Goal: Task Accomplishment & Management: Use online tool/utility

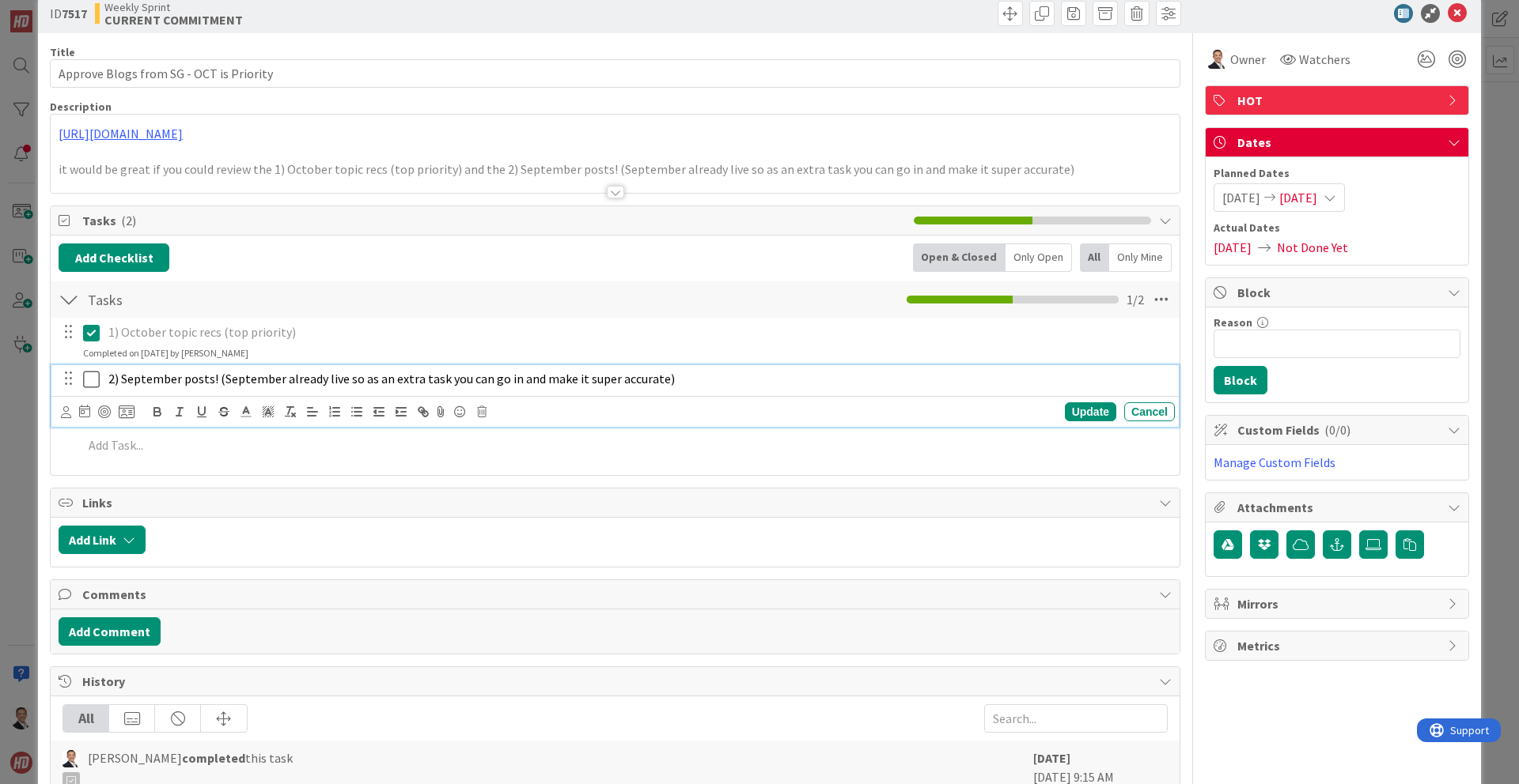
click at [94, 378] on icon at bounding box center [92, 379] width 17 height 19
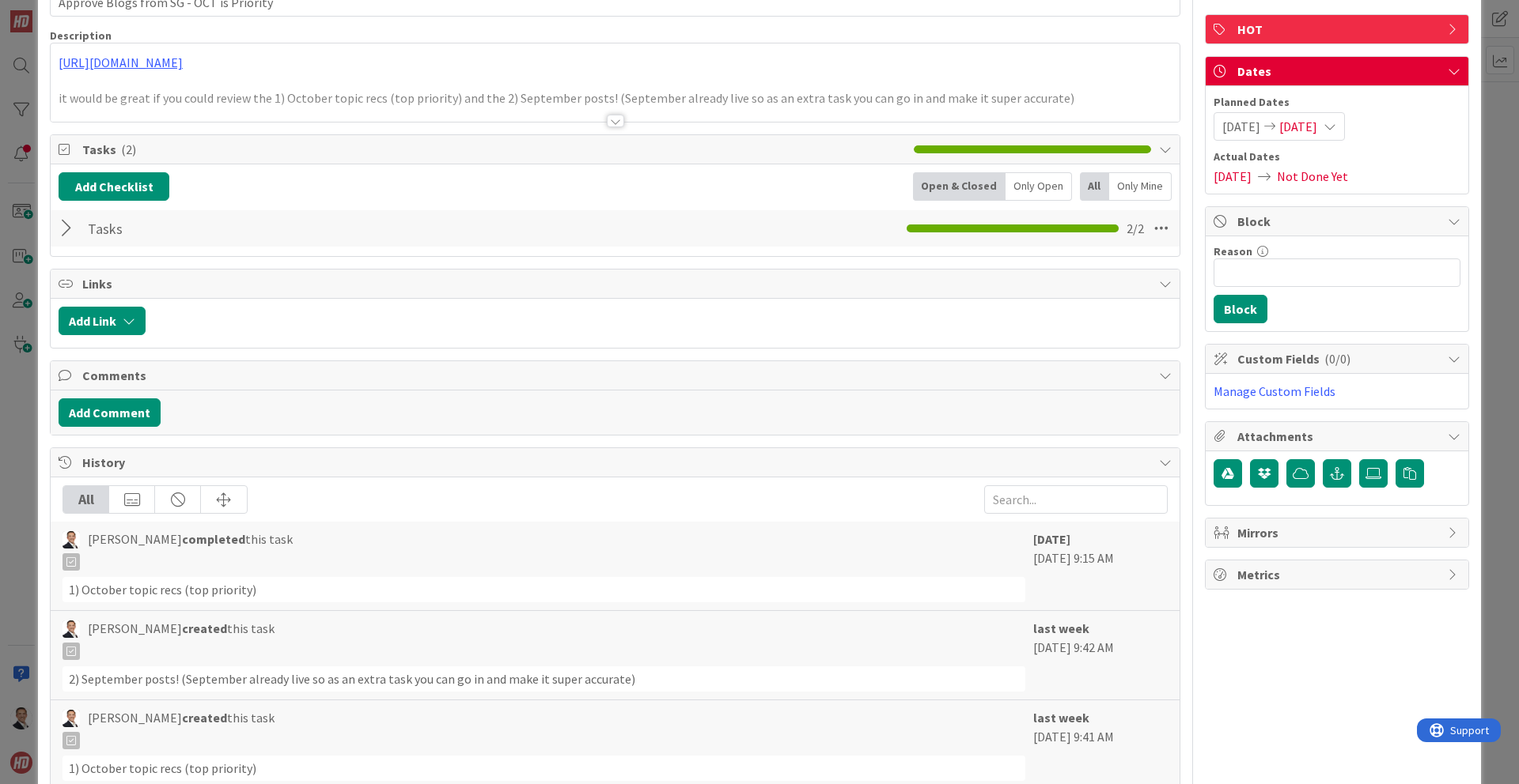
scroll to position [115, 0]
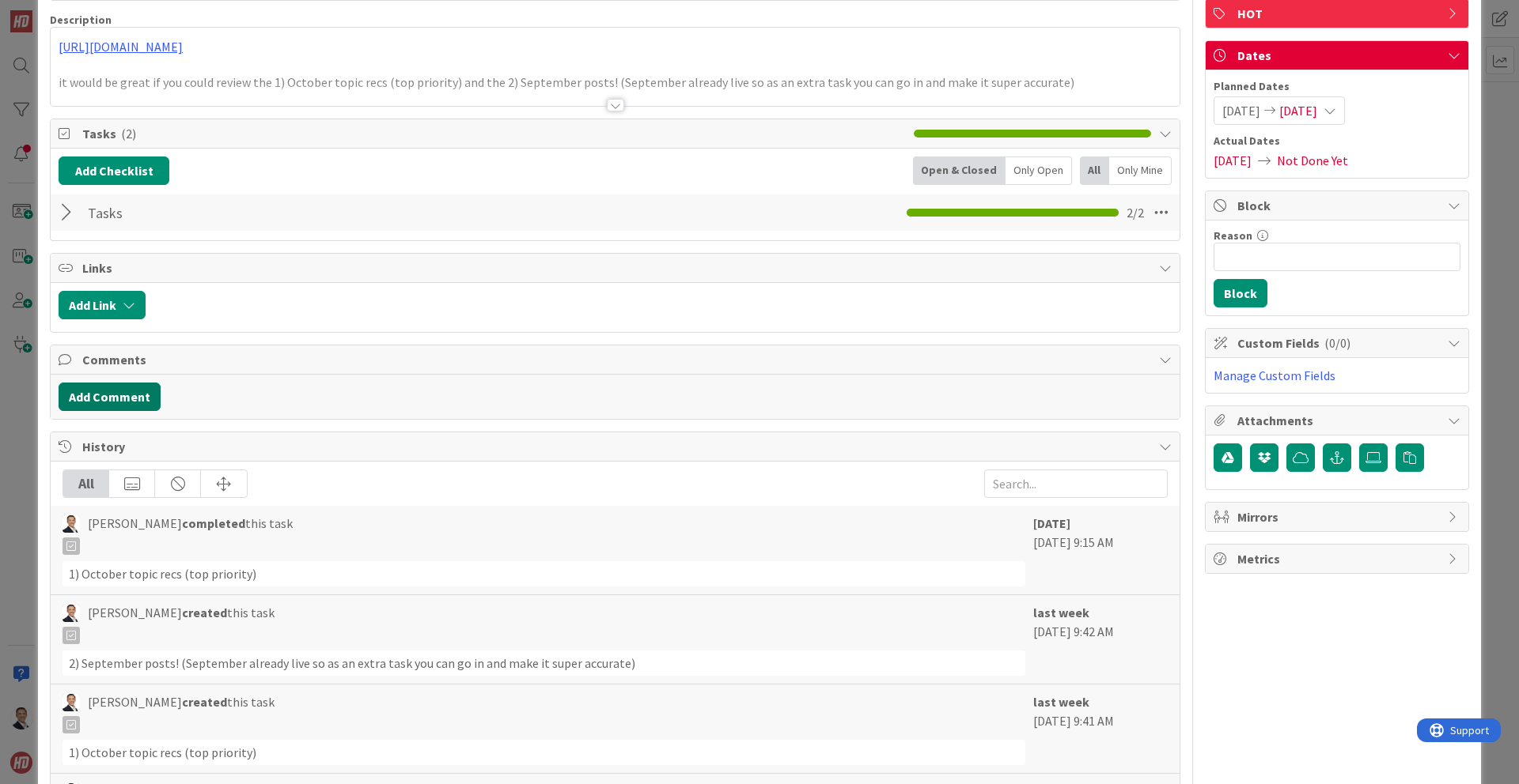
click at [123, 396] on button "Add Comment" at bounding box center [109, 397] width 102 height 29
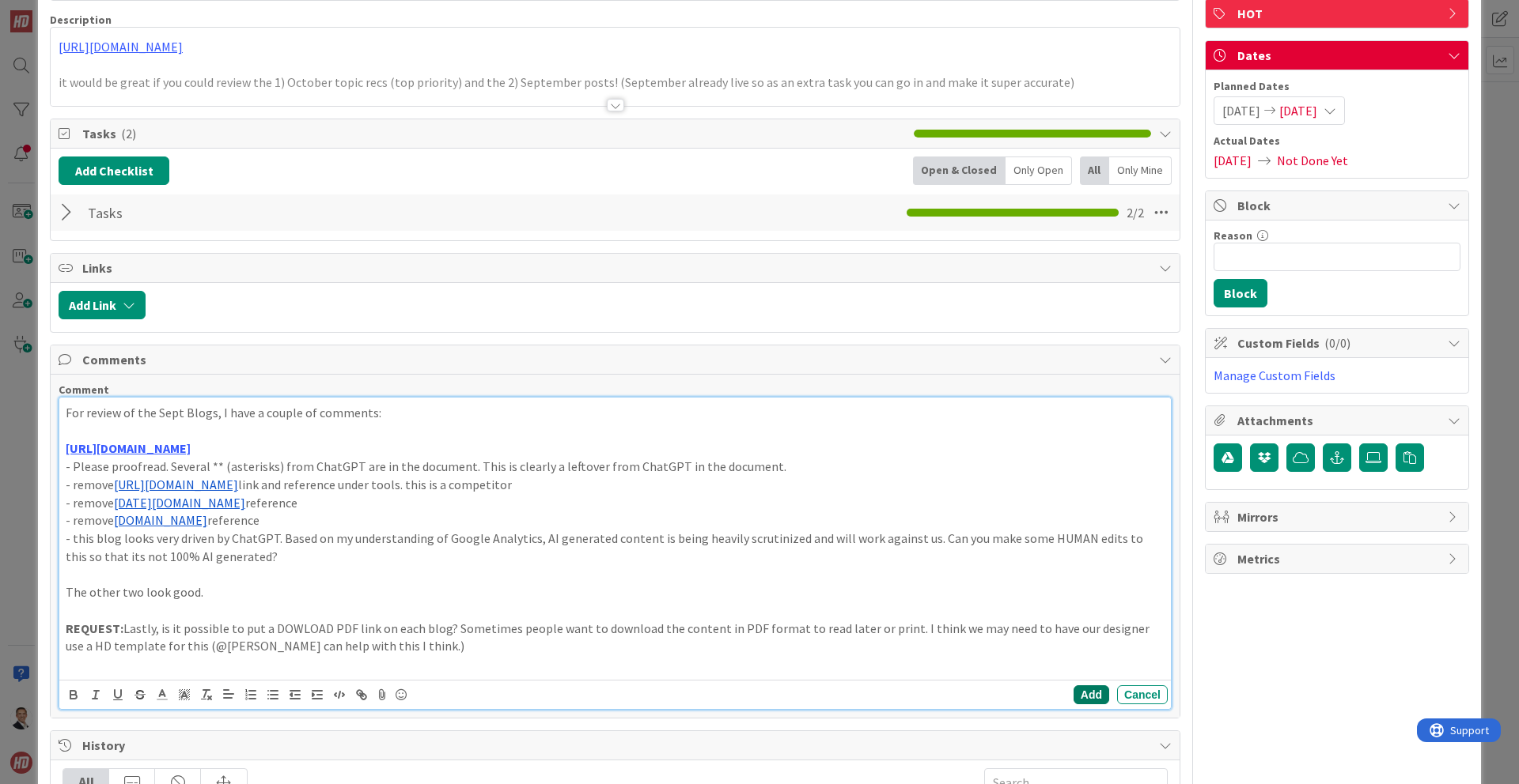
click at [1094, 698] on button "Add" at bounding box center [1091, 695] width 35 height 19
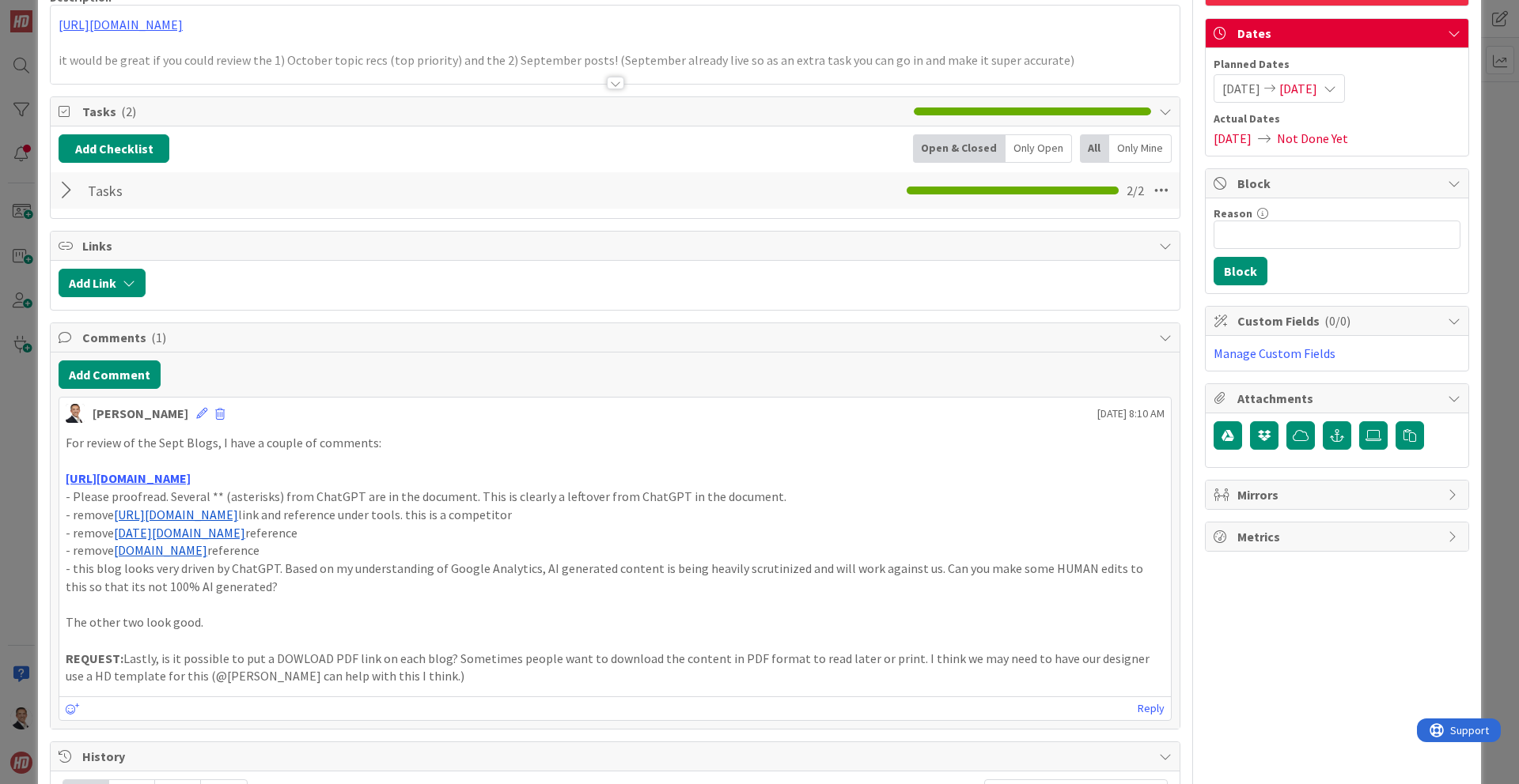
scroll to position [0, 0]
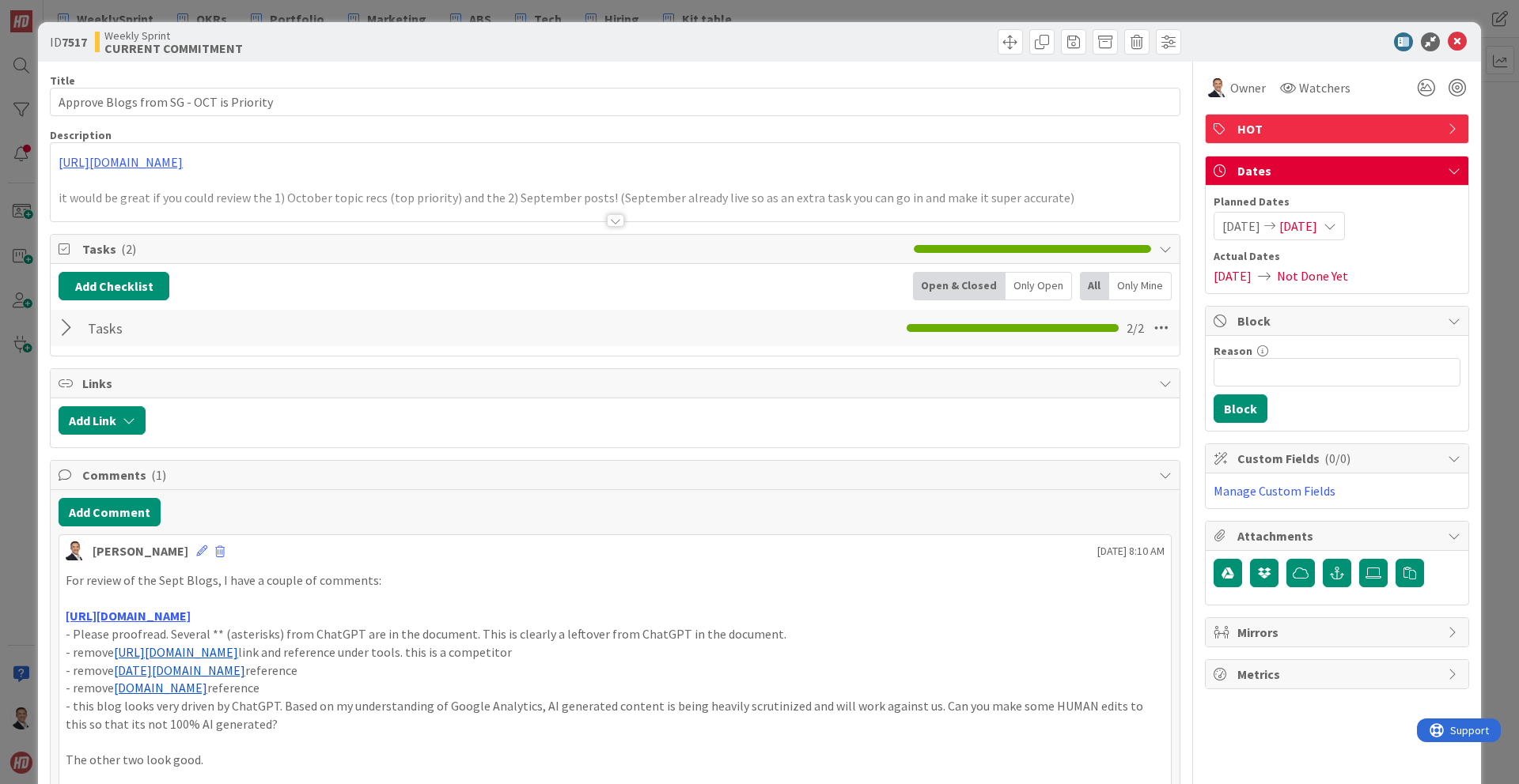
click at [1440, 124] on div "HOT" at bounding box center [1337, 129] width 262 height 29
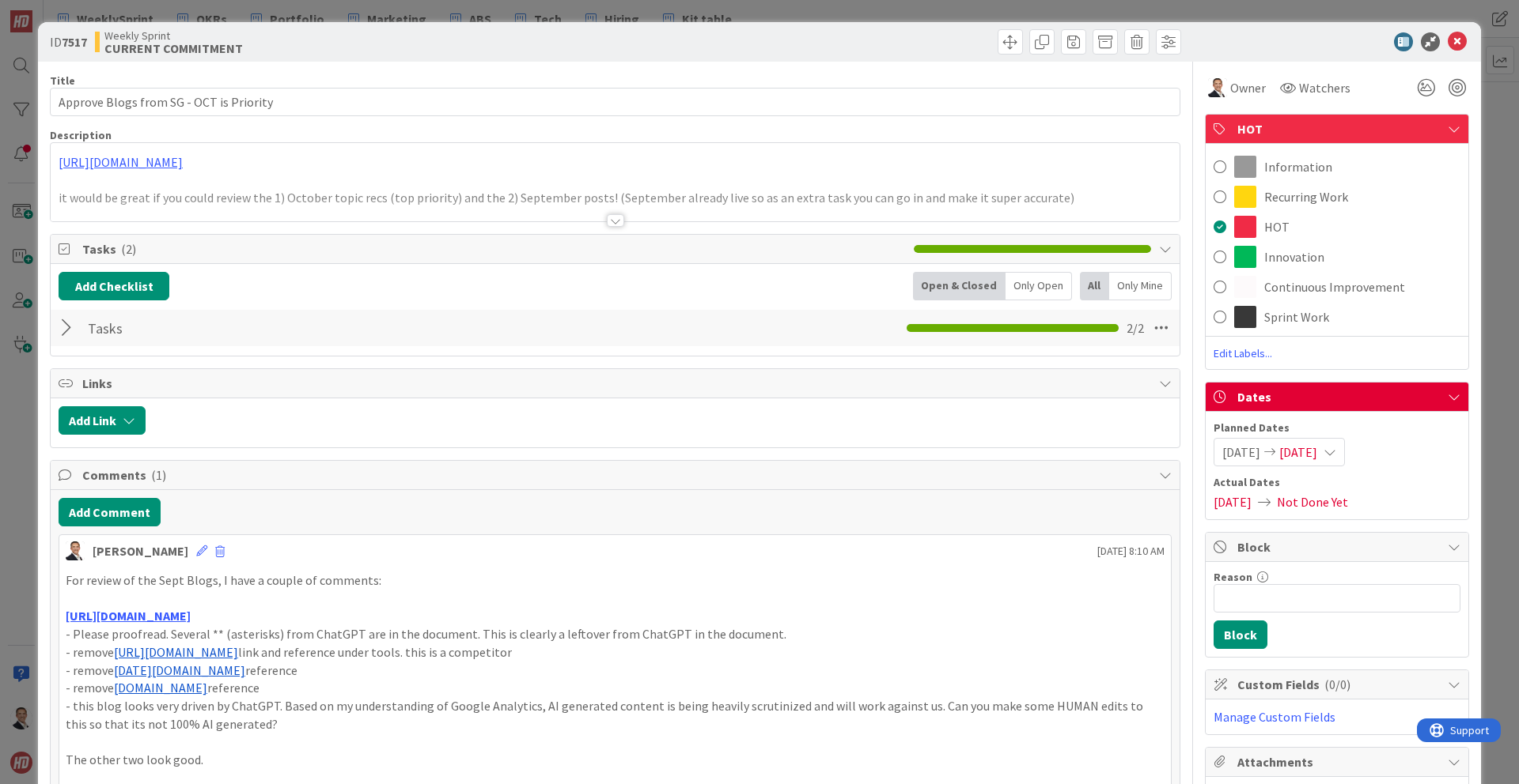
click at [1252, 319] on span at bounding box center [1245, 317] width 22 height 22
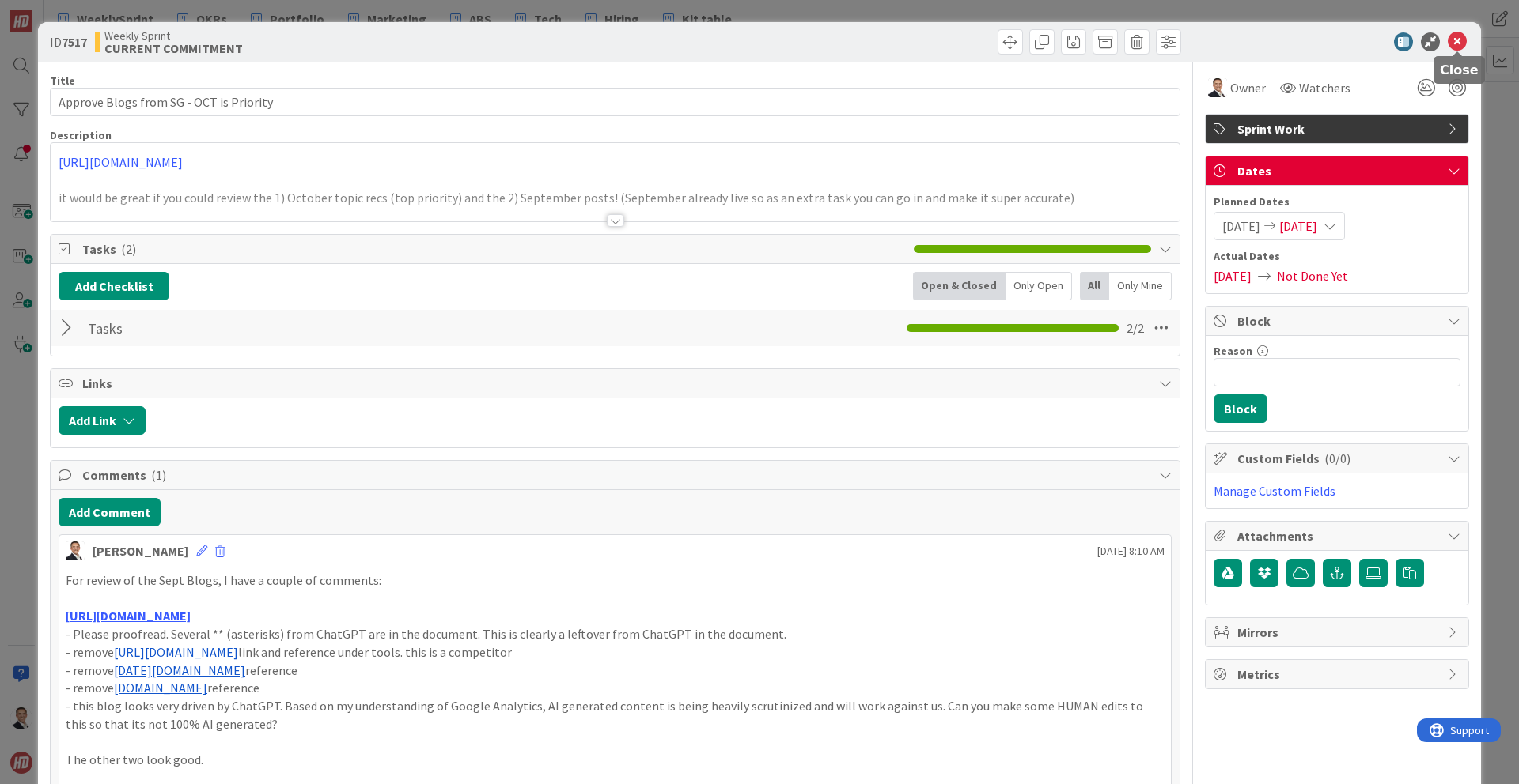
click at [1452, 39] on icon at bounding box center [1457, 42] width 19 height 19
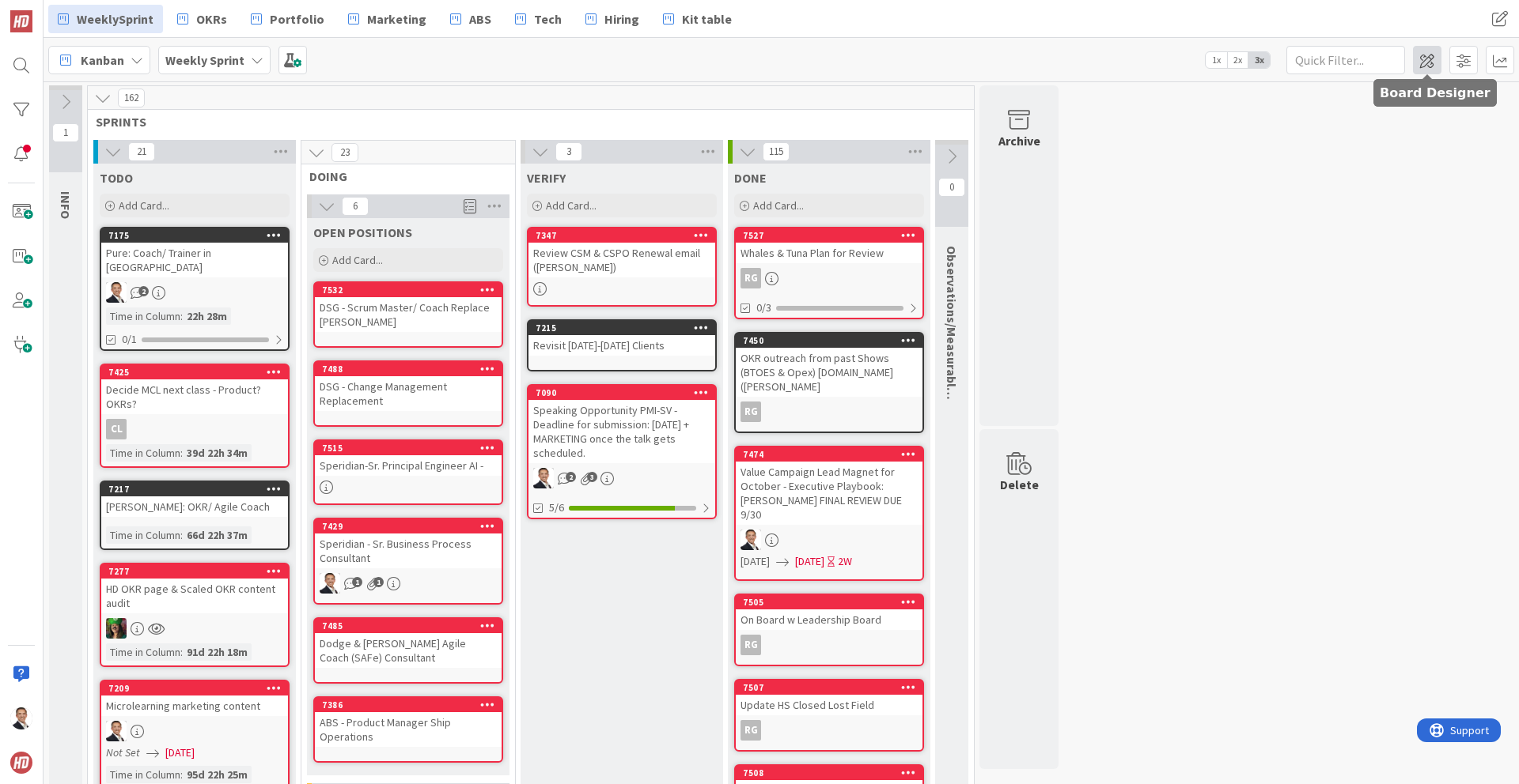
click at [1422, 60] on span at bounding box center [1427, 61] width 29 height 29
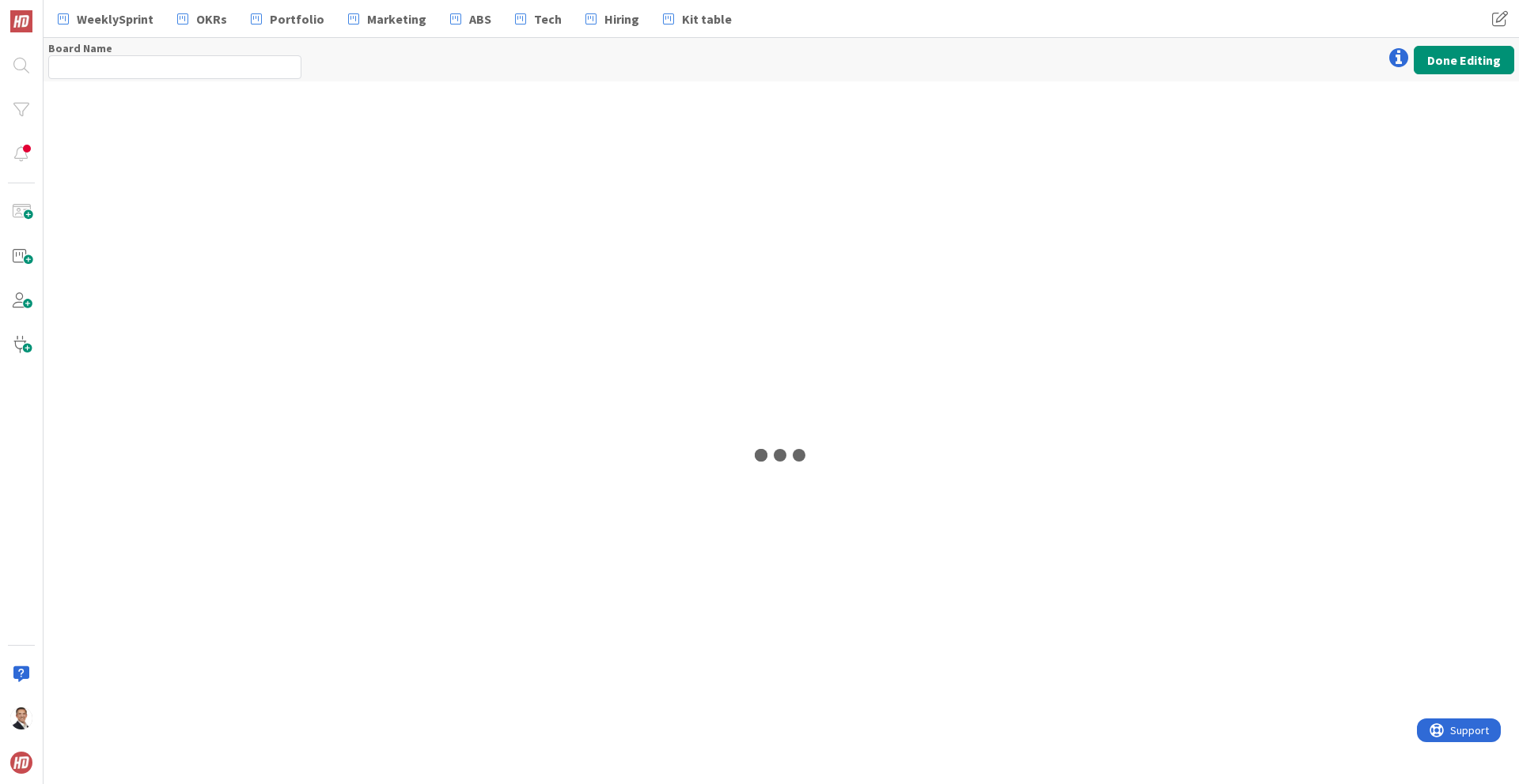
type input "Weekly Sprint"
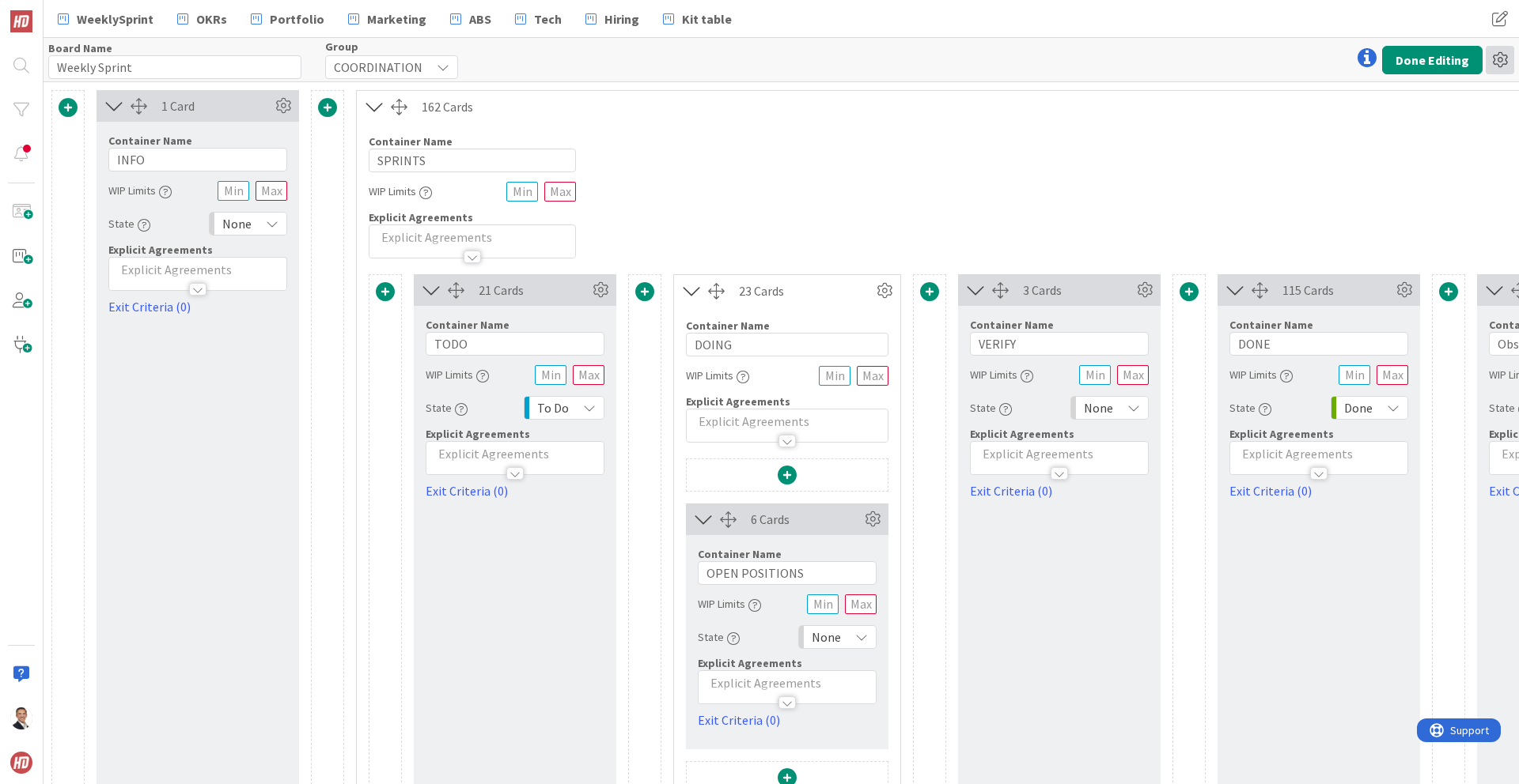
click at [1501, 60] on icon at bounding box center [1500, 61] width 29 height 29
click at [1427, 62] on button "Done Editing" at bounding box center [1432, 61] width 100 height 29
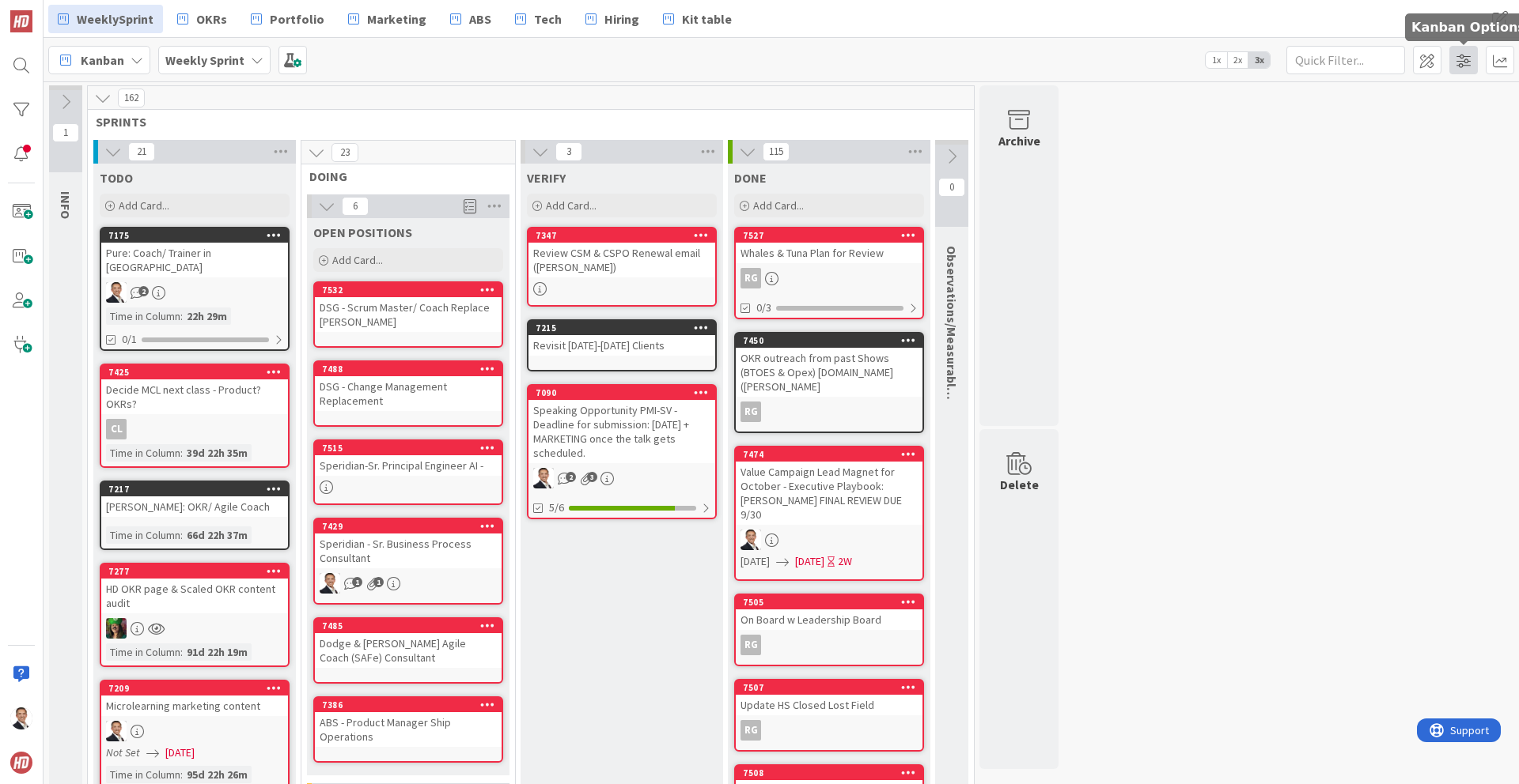
click at [1466, 62] on span at bounding box center [1464, 61] width 29 height 29
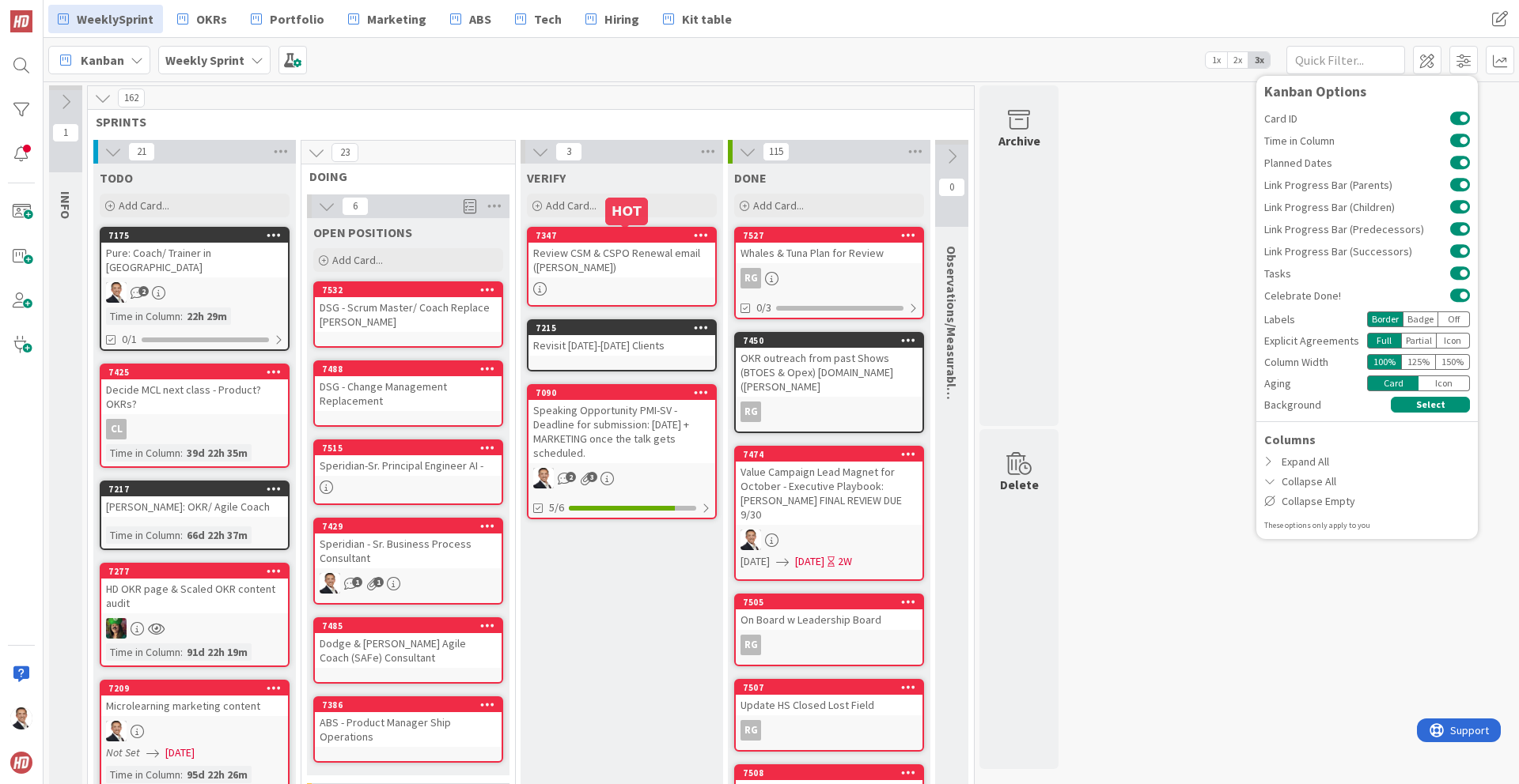
click at [653, 237] on div "7347" at bounding box center [625, 235] width 180 height 11
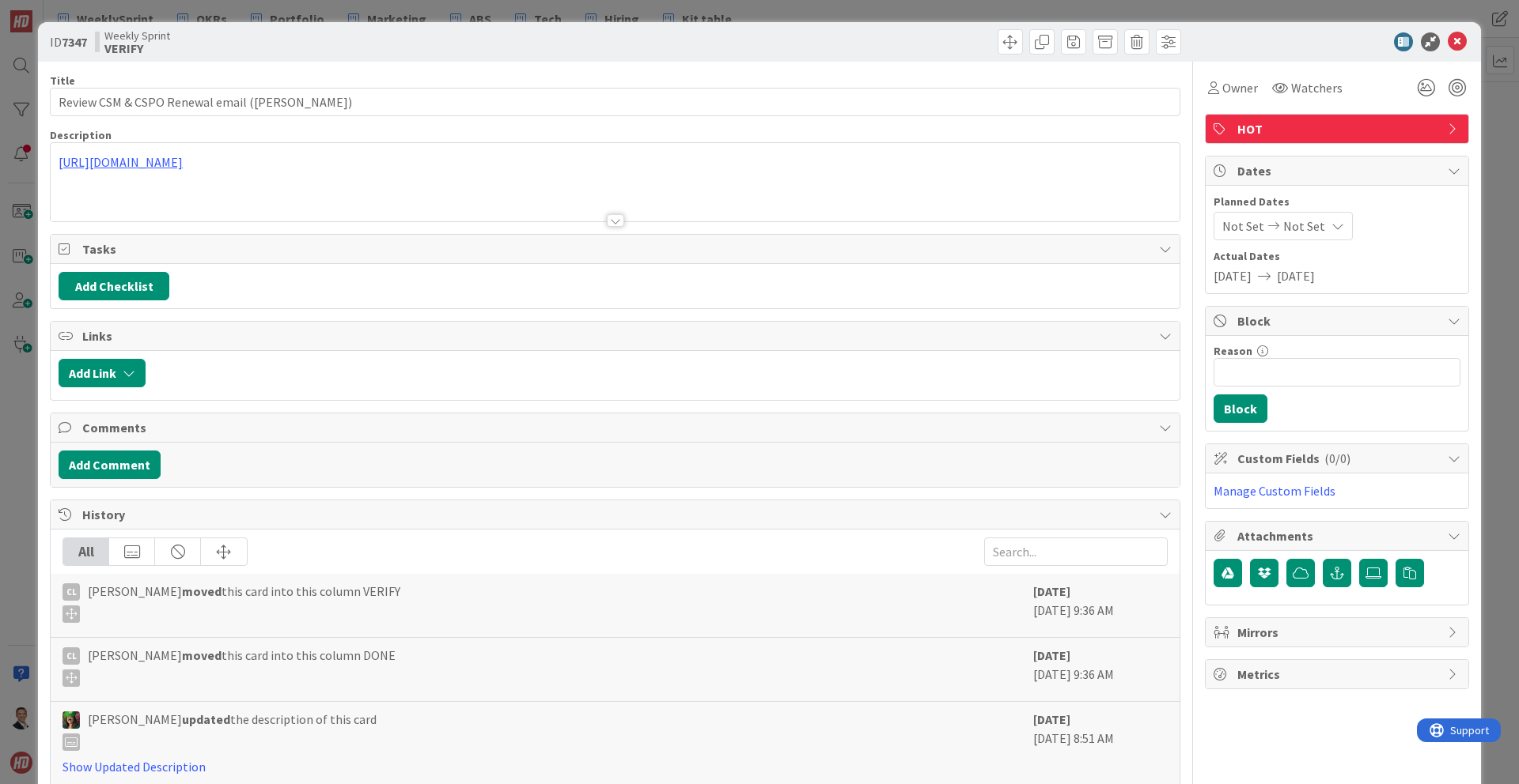
click at [1398, 129] on span "HOT" at bounding box center [1338, 129] width 203 height 19
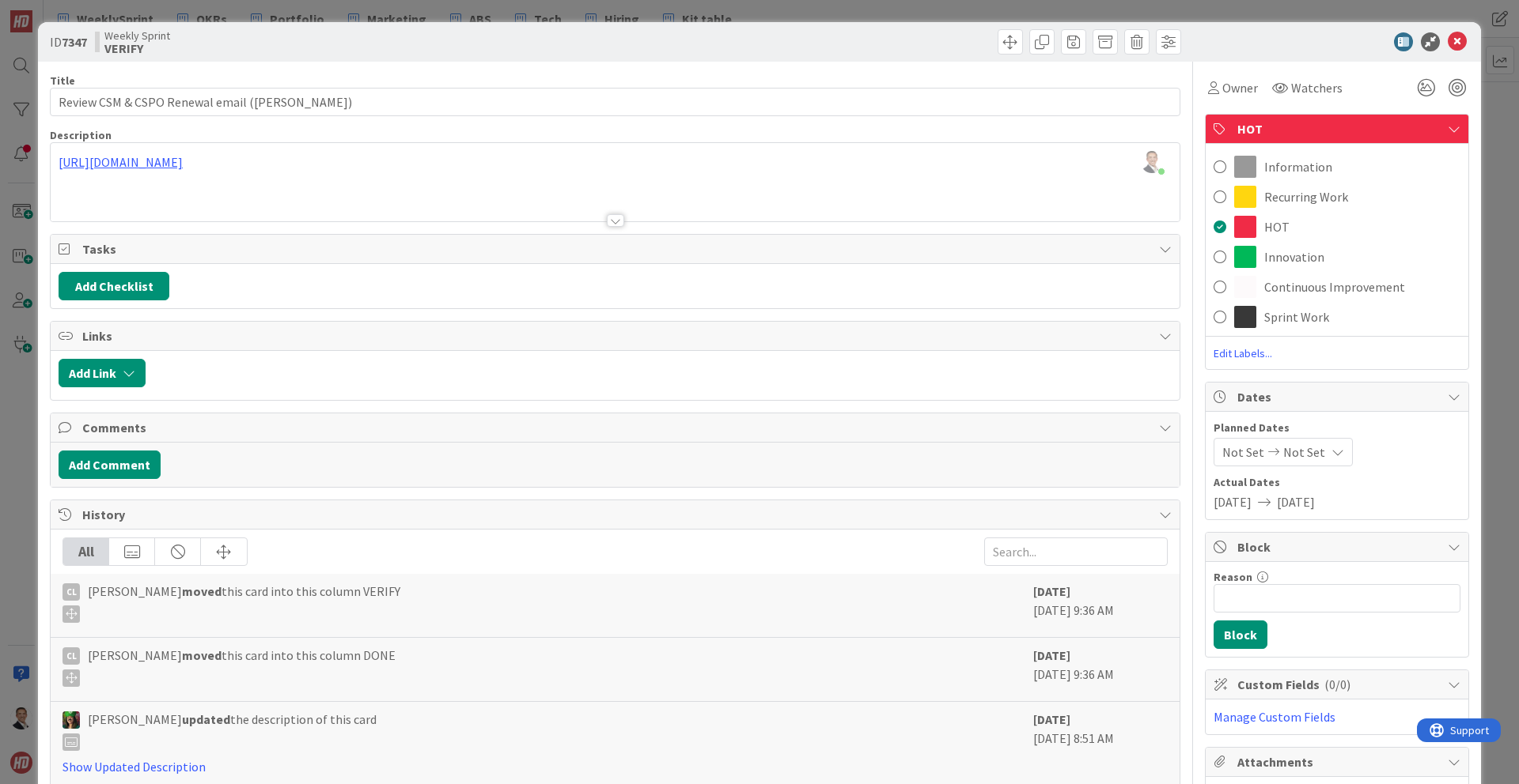
drag, startPoint x: 1282, startPoint y: 355, endPoint x: 1248, endPoint y: 349, distance: 34.5
click at [1279, 354] on span "Edit Labels..." at bounding box center [1337, 353] width 262 height 16
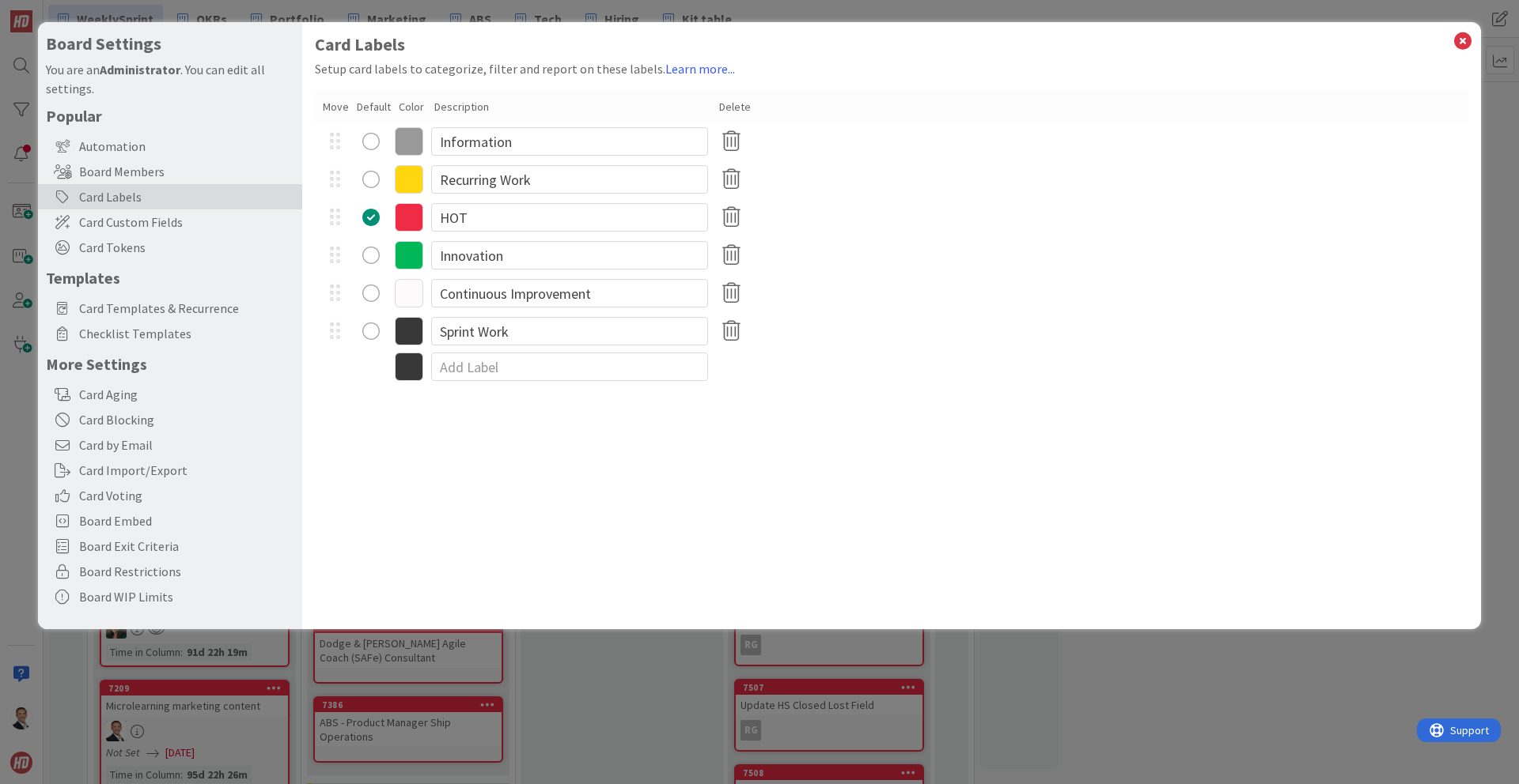
click at [372, 330] on div "radio" at bounding box center [371, 331] width 18 height 18
click at [1465, 40] on icon at bounding box center [1462, 41] width 20 height 22
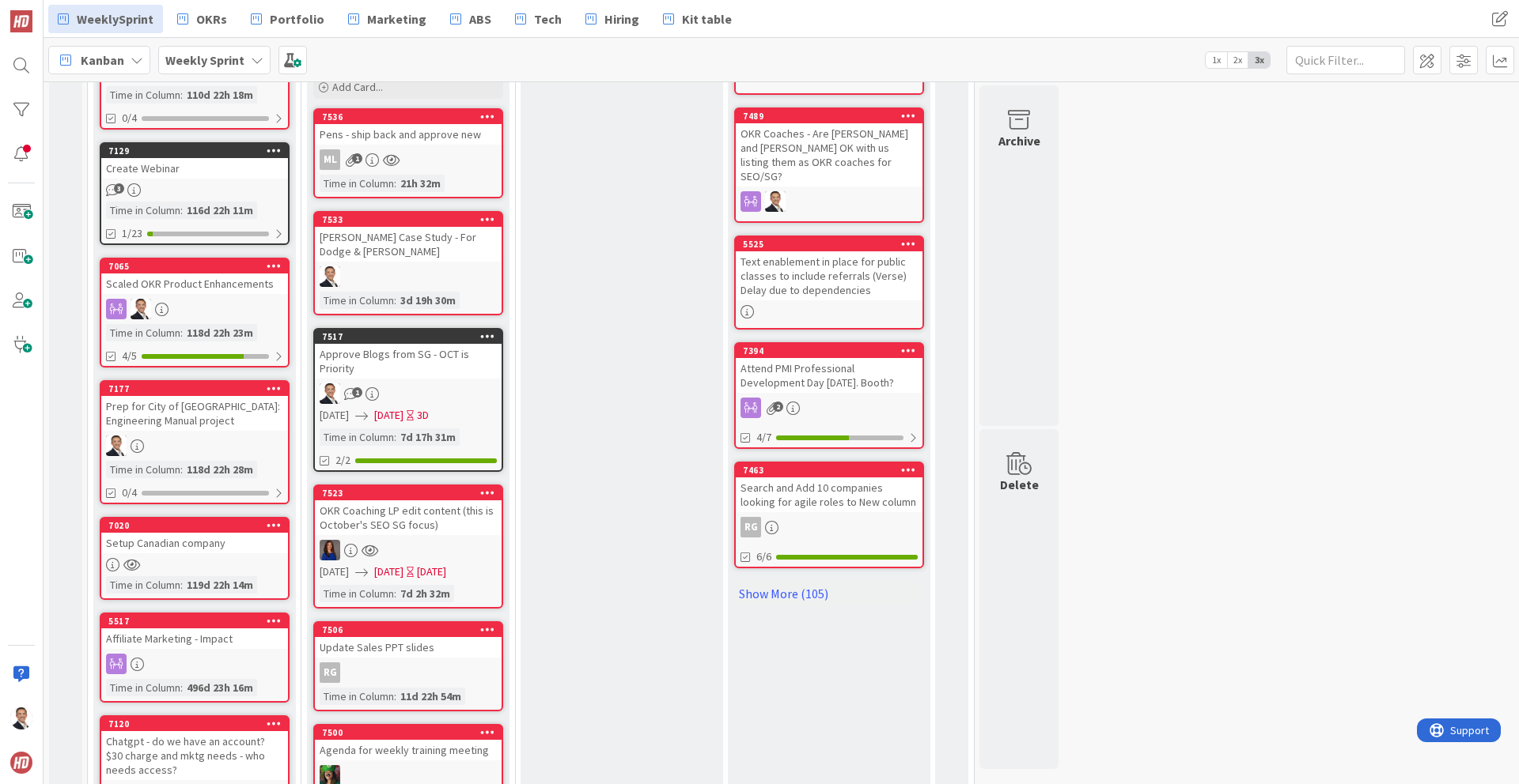
scroll to position [624, 0]
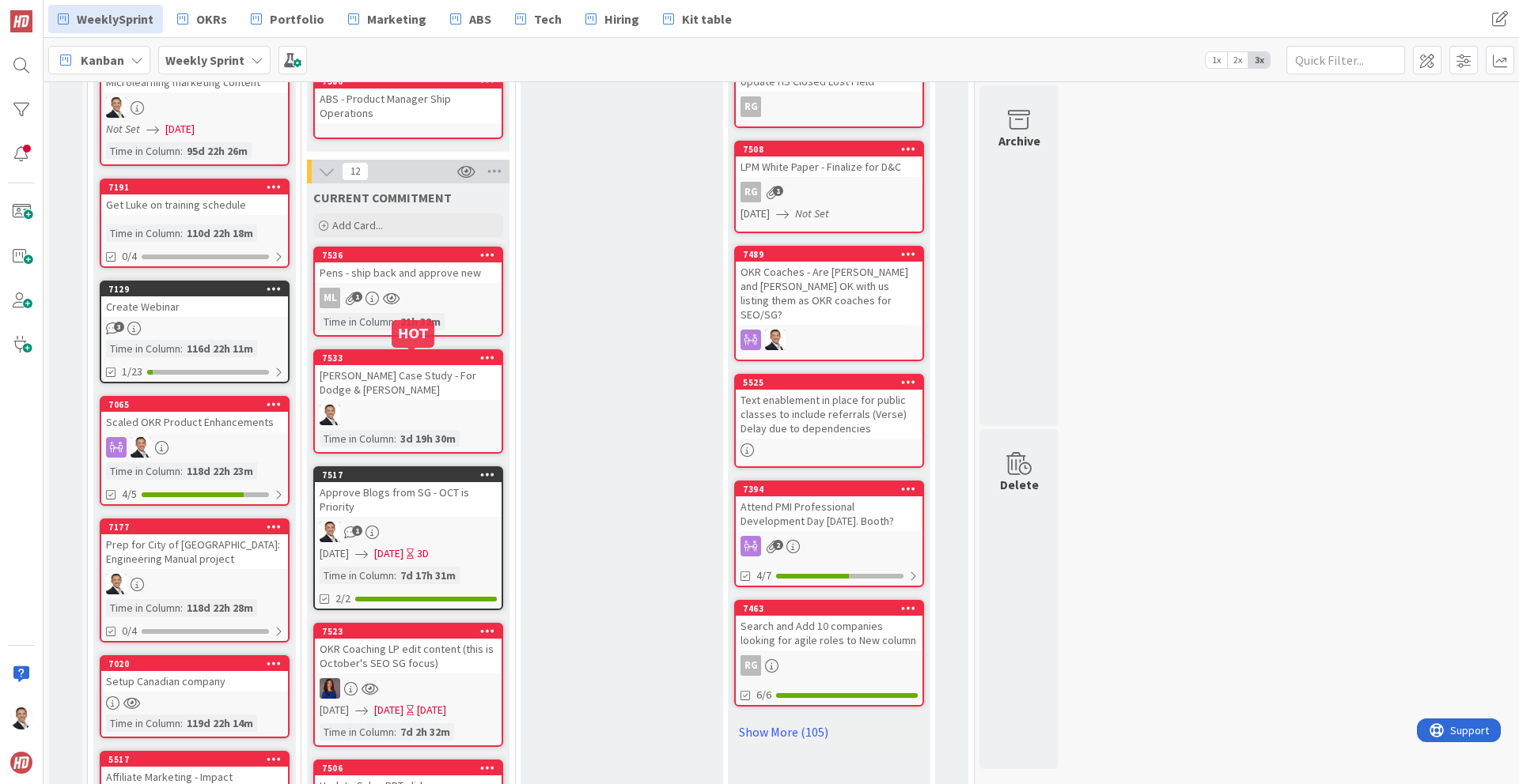
click at [448, 360] on div "7533" at bounding box center [412, 358] width 180 height 11
